Goal: Transaction & Acquisition: Purchase product/service

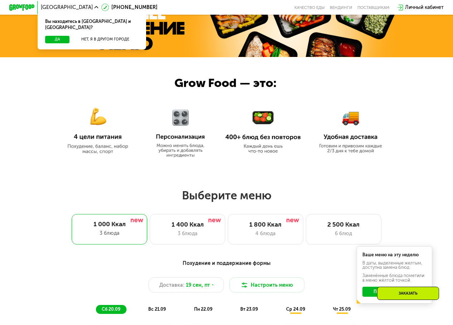
scroll to position [286, 0]
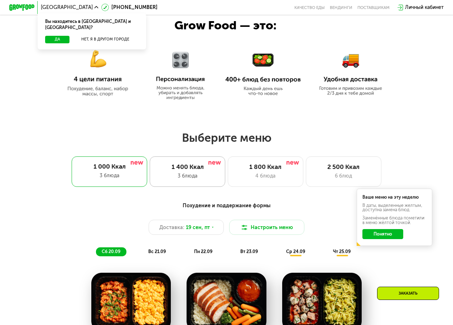
click at [192, 178] on div "3 блюда" at bounding box center [187, 176] width 62 height 8
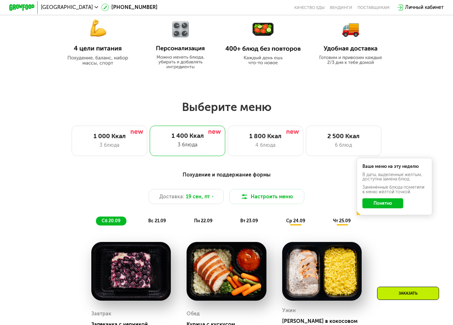
scroll to position [322, 0]
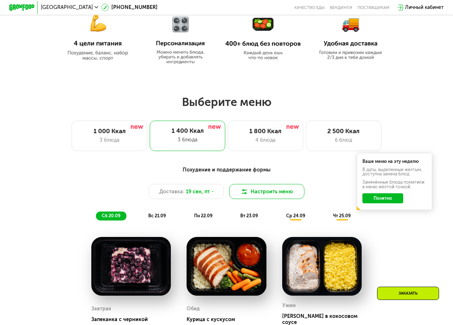
click at [283, 193] on button "Настроить меню" at bounding box center [267, 191] width 76 height 15
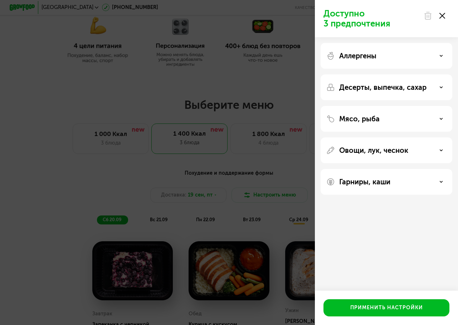
click at [443, 15] on use at bounding box center [443, 16] width 6 height 6
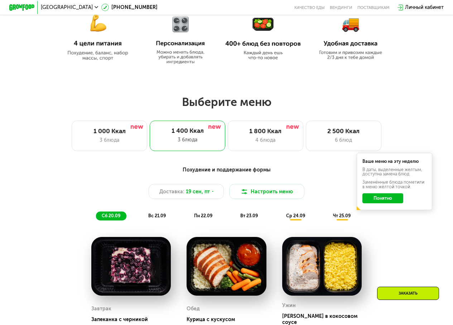
click at [354, 45] on img at bounding box center [350, 34] width 69 height 52
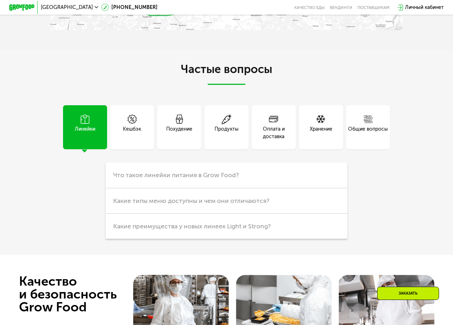
scroll to position [1611, 0]
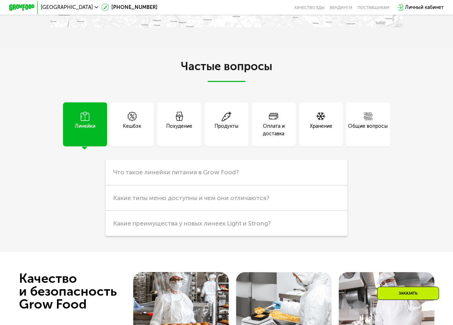
click at [77, 137] on div "Линейки" at bounding box center [85, 129] width 20 height 15
click at [224, 176] on span "Что такое линейки питания в Grow Food?" at bounding box center [176, 172] width 126 height 8
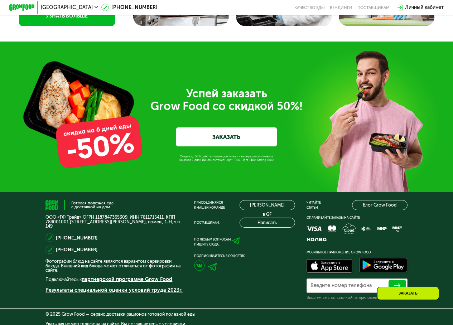
scroll to position [1951, 0]
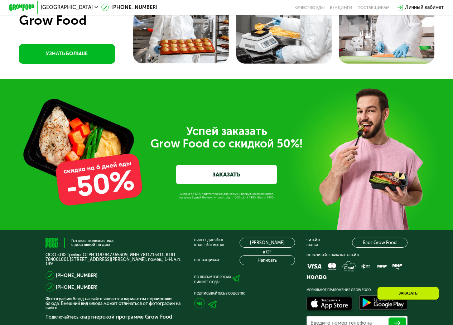
click at [213, 208] on div "Успей заказать  Grow Food со скидкой 50%! ЗАКАЗАТЬ" at bounding box center [226, 154] width 453 height 151
drag, startPoint x: 179, startPoint y: 205, endPoint x: 279, endPoint y: 215, distance: 100.4
click at [279, 215] on div "Успей заказать  Grow Food со скидкой 50%! ЗАКАЗАТЬ" at bounding box center [226, 154] width 453 height 151
drag, startPoint x: 236, startPoint y: 225, endPoint x: 226, endPoint y: 225, distance: 9.3
click at [235, 225] on div "Успей заказать  Grow Food со скидкой 50%! ЗАКАЗАТЬ" at bounding box center [226, 154] width 453 height 151
